Goal: Task Accomplishment & Management: Manage account settings

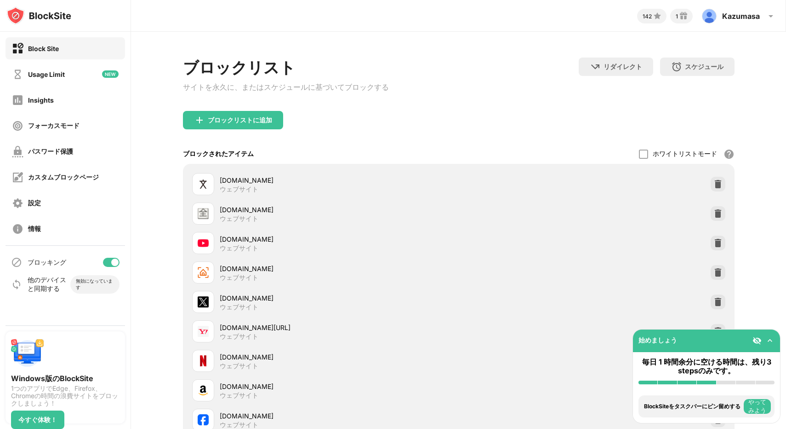
click at [109, 259] on div at bounding box center [111, 261] width 17 height 9
click at [107, 261] on div at bounding box center [107, 261] width 7 height 7
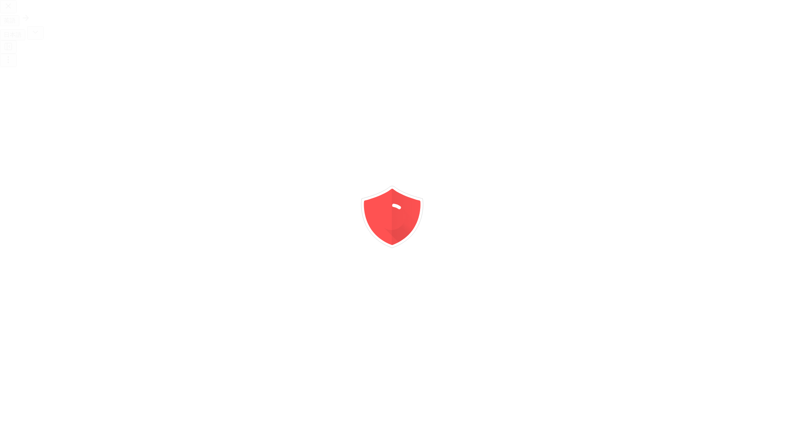
click at [13, 11] on icon "button" at bounding box center [8, 5] width 9 height 9
